Goal: Information Seeking & Learning: Learn about a topic

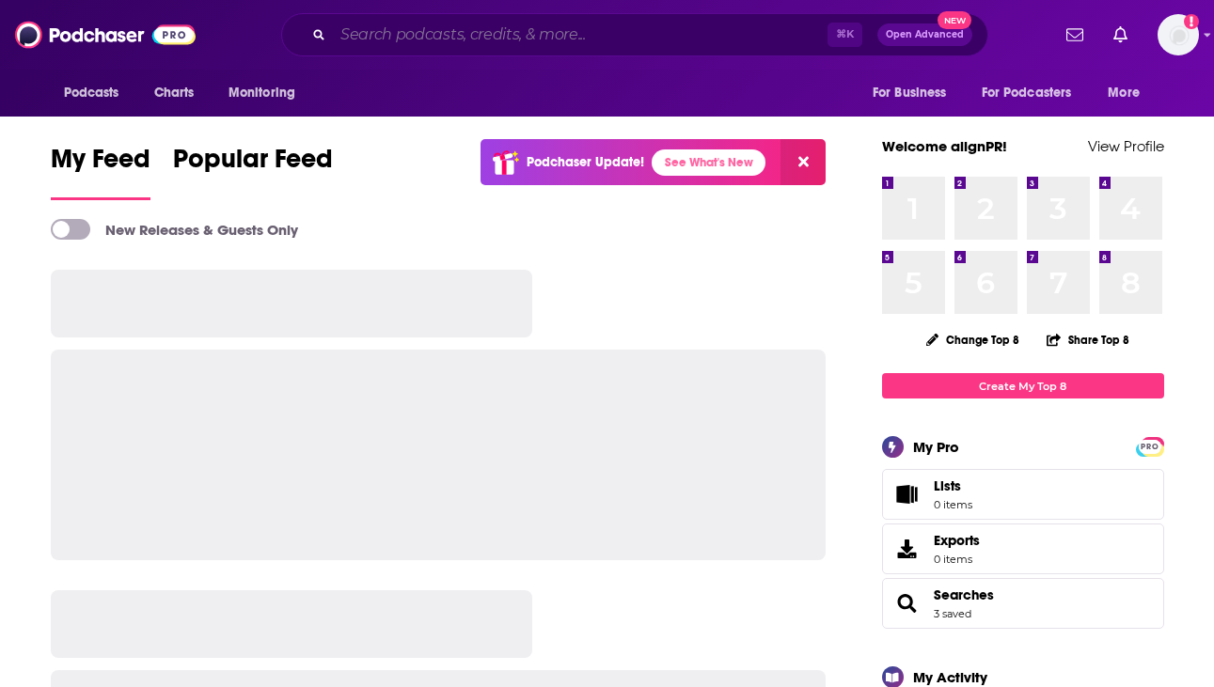
click at [524, 37] on input "Search podcasts, credits, & more..." at bounding box center [580, 35] width 495 height 30
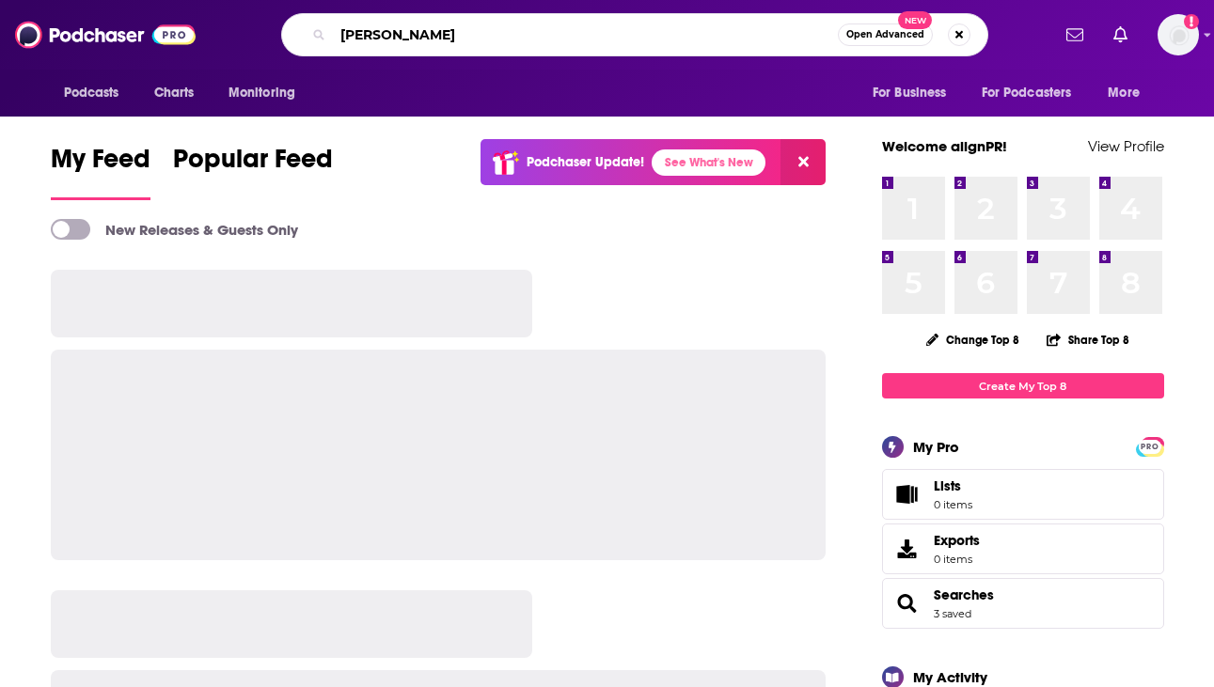
type input "[PERSON_NAME]"
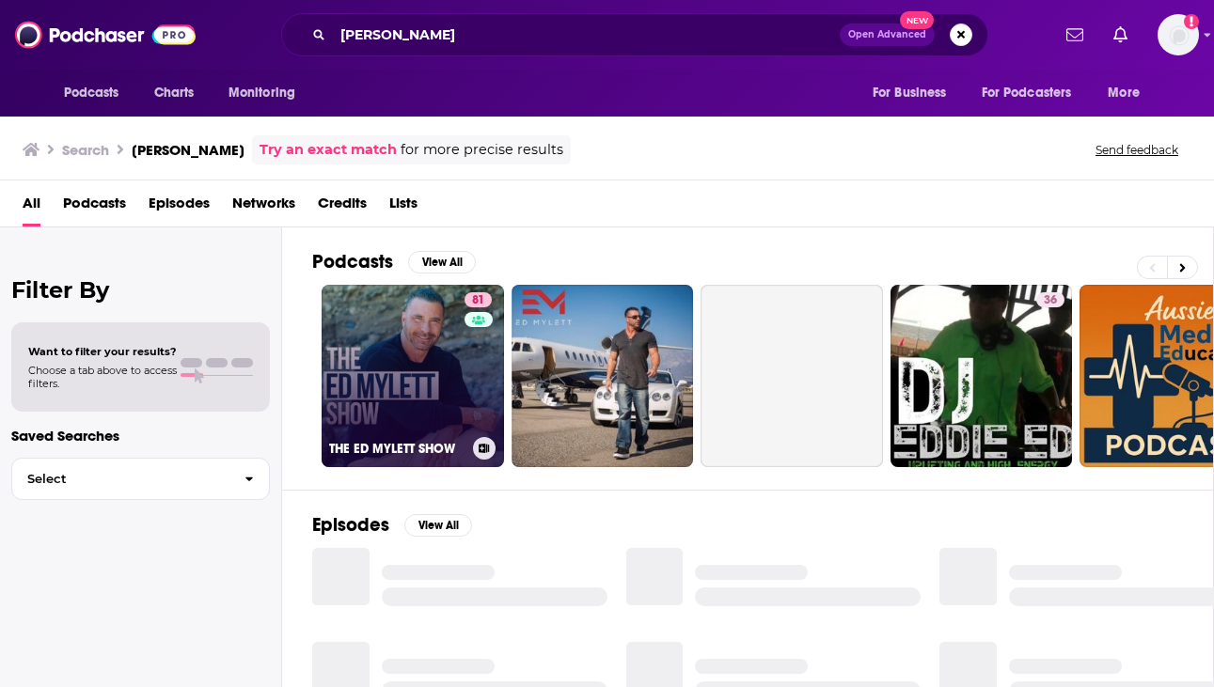
click at [401, 384] on link "81 THE [PERSON_NAME] SHOW" at bounding box center [413, 376] width 182 height 182
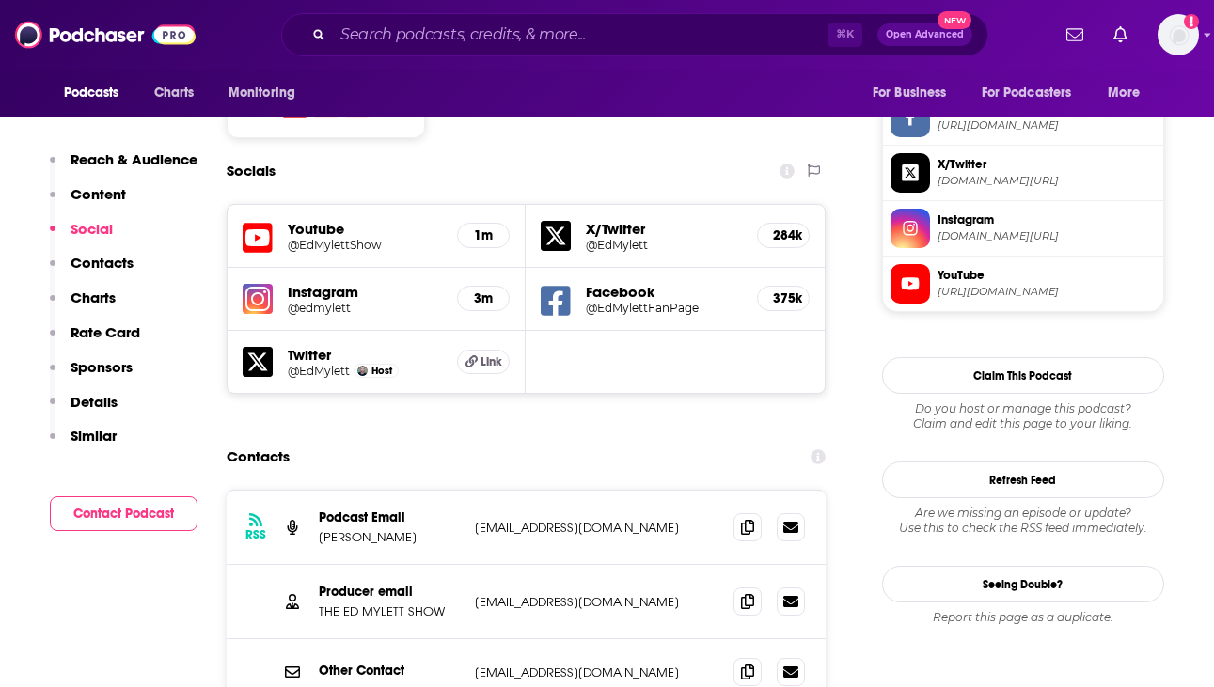
scroll to position [1598, 0]
